Goal: Use online tool/utility: Use online tool/utility

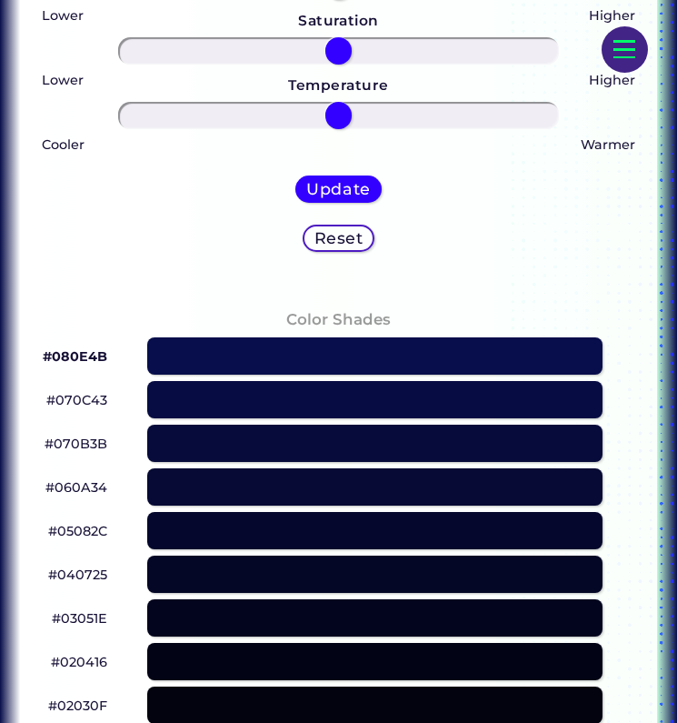
scroll to position [771, 0]
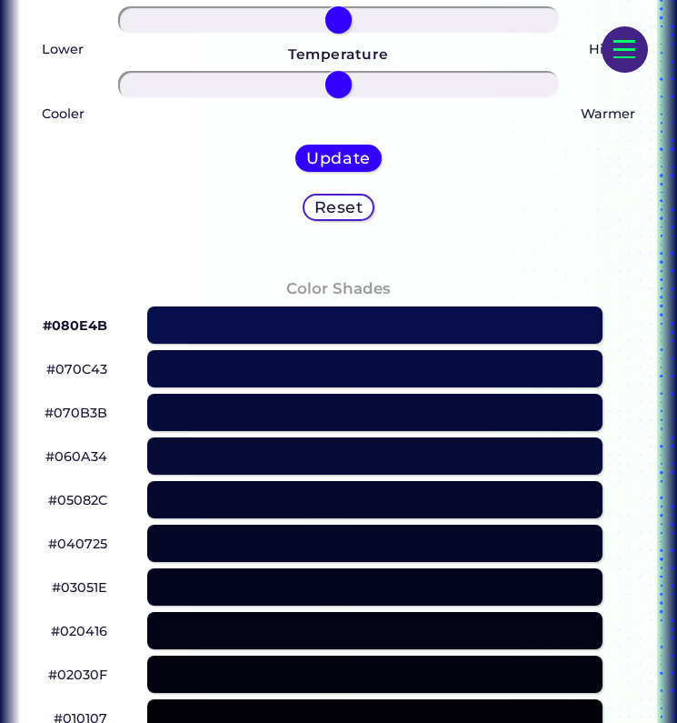
click at [91, 366] on p "#070C43" at bounding box center [76, 369] width 61 height 22
click at [91, 366] on p "#070C43 copied" at bounding box center [76, 369] width 61 height 22
copy p "070C43 copied"
click at [91, 366] on p "#070C43 copied copied" at bounding box center [76, 369] width 61 height 22
copy p "#070C43"
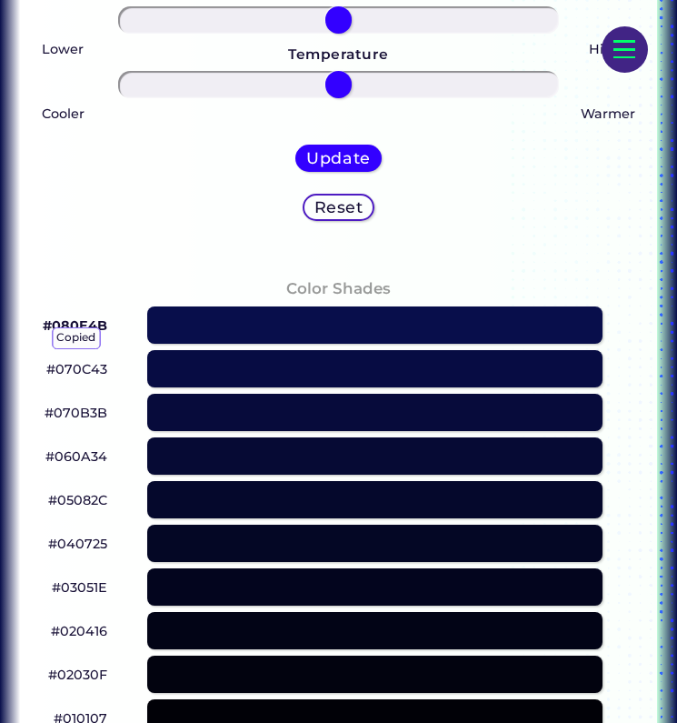
click at [91, 366] on p "#070C43 copied copied copied" at bounding box center [76, 369] width 61 height 22
click at [46, 370] on div "#070C43 copied" at bounding box center [338, 369] width 607 height 44
click at [66, 370] on p "#070C43 copied" at bounding box center [76, 369] width 61 height 22
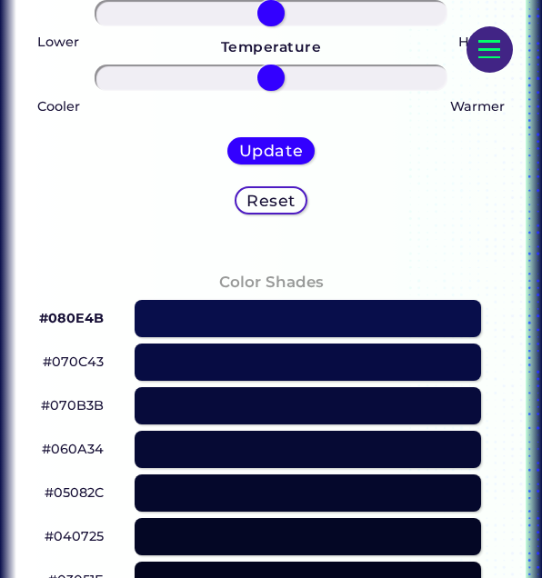
scroll to position [754, 0]
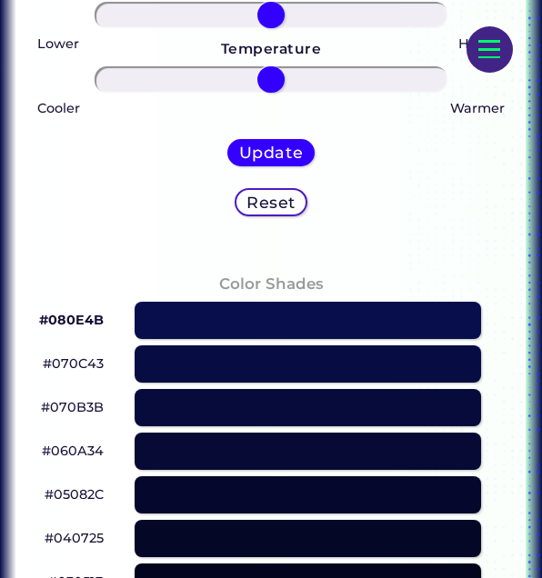
click at [74, 367] on p "#070C43" at bounding box center [73, 364] width 61 height 22
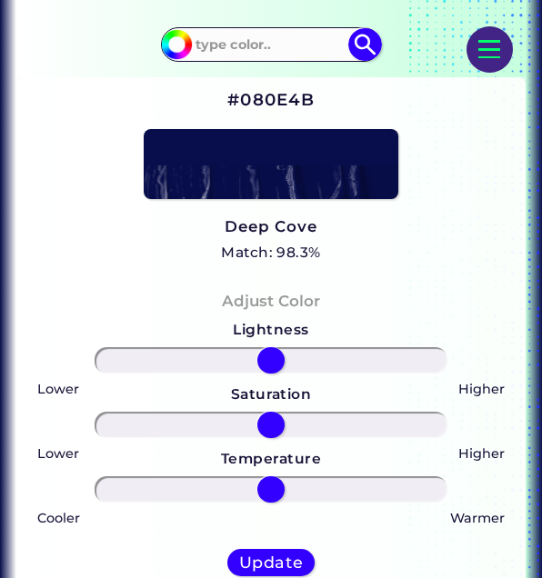
scroll to position [346, 0]
